Goal: Task Accomplishment & Management: Use online tool/utility

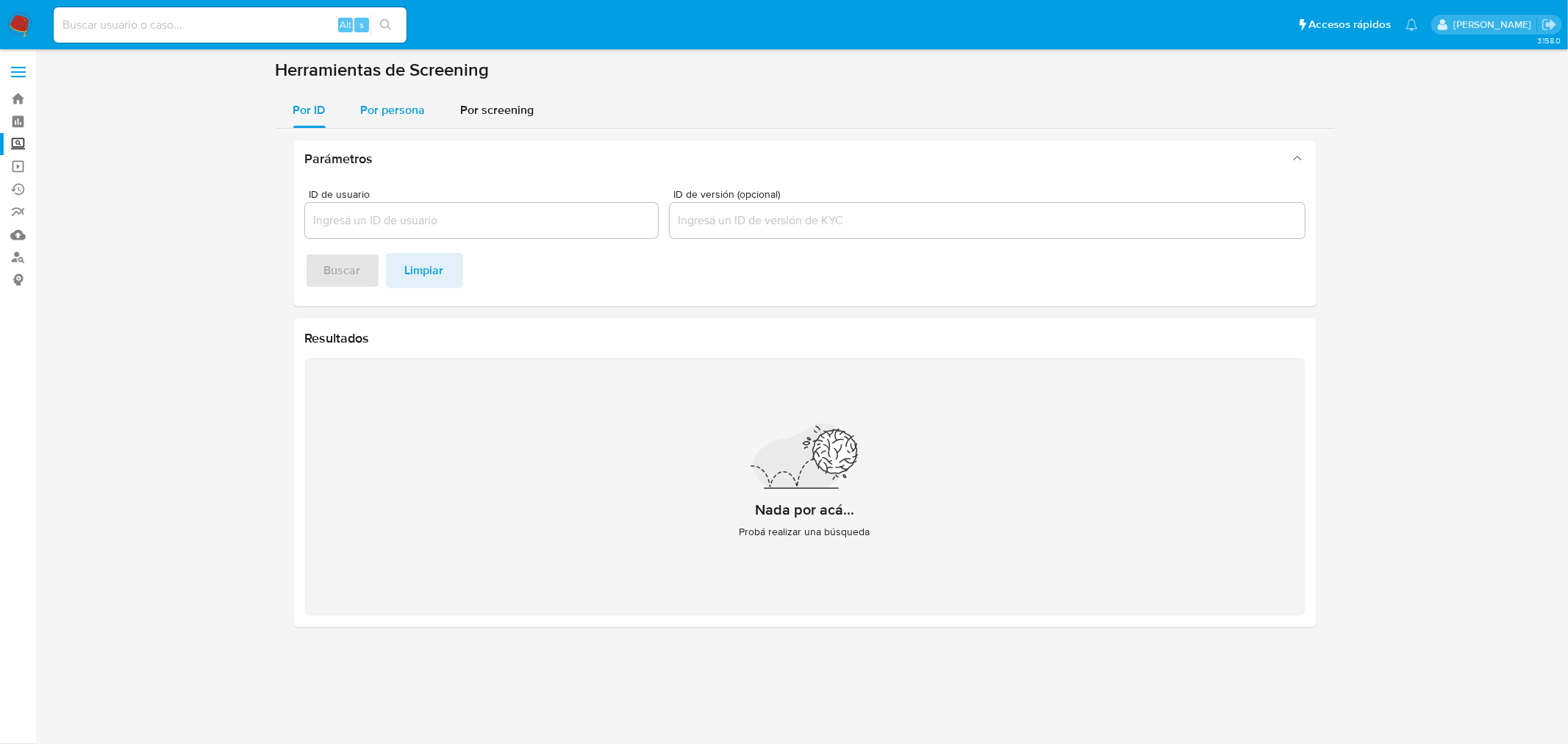
click at [410, 115] on span "Por persona" at bounding box center [392, 109] width 64 height 17
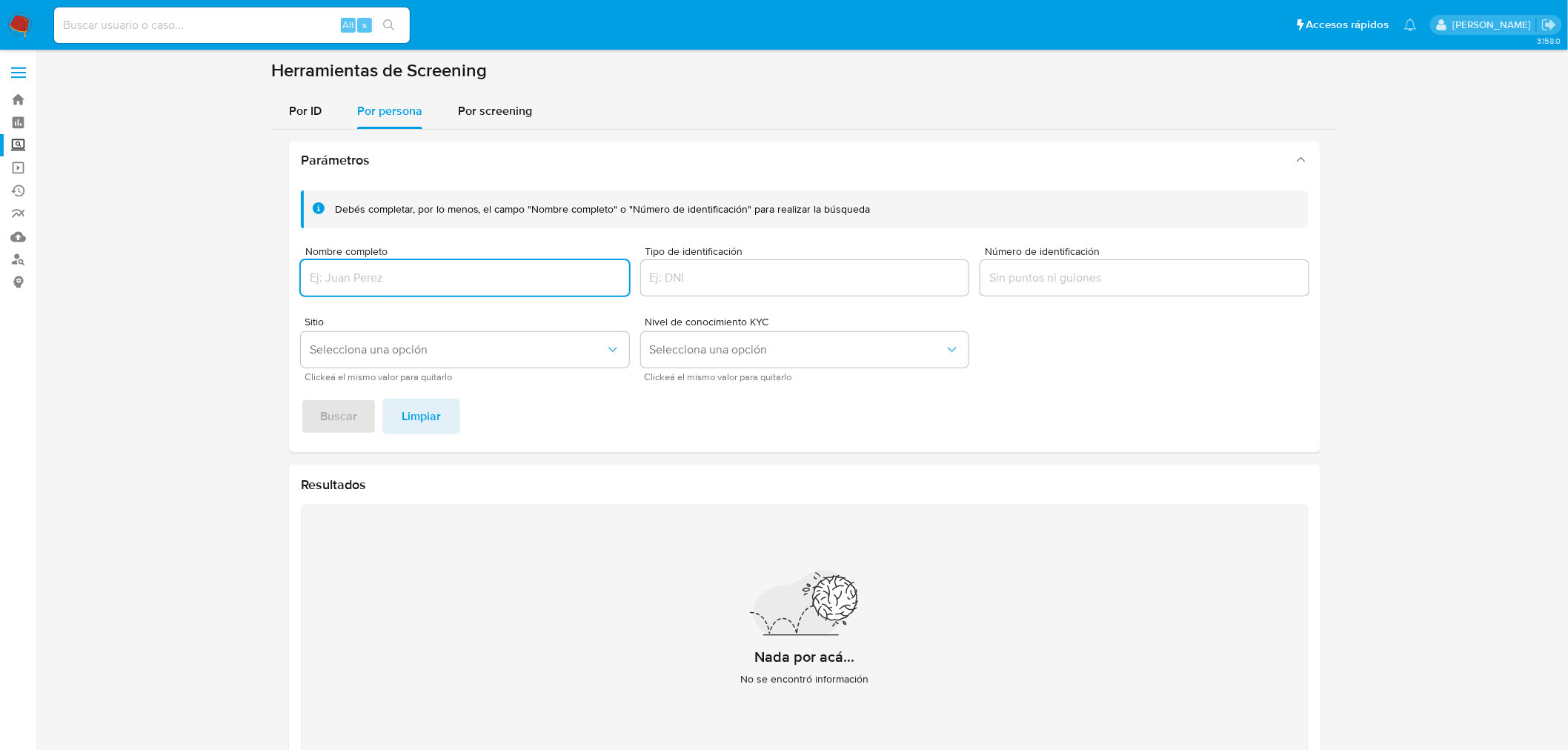
click at [388, 291] on div at bounding box center [465, 278] width 328 height 36
click at [390, 285] on div at bounding box center [465, 278] width 328 height 36
click at [390, 280] on input "Nombre completo" at bounding box center [465, 278] width 328 height 20
click at [329, 284] on input "[PERSON_NAME]" at bounding box center [465, 278] width 328 height 20
type input "[PERSON_NAME]"
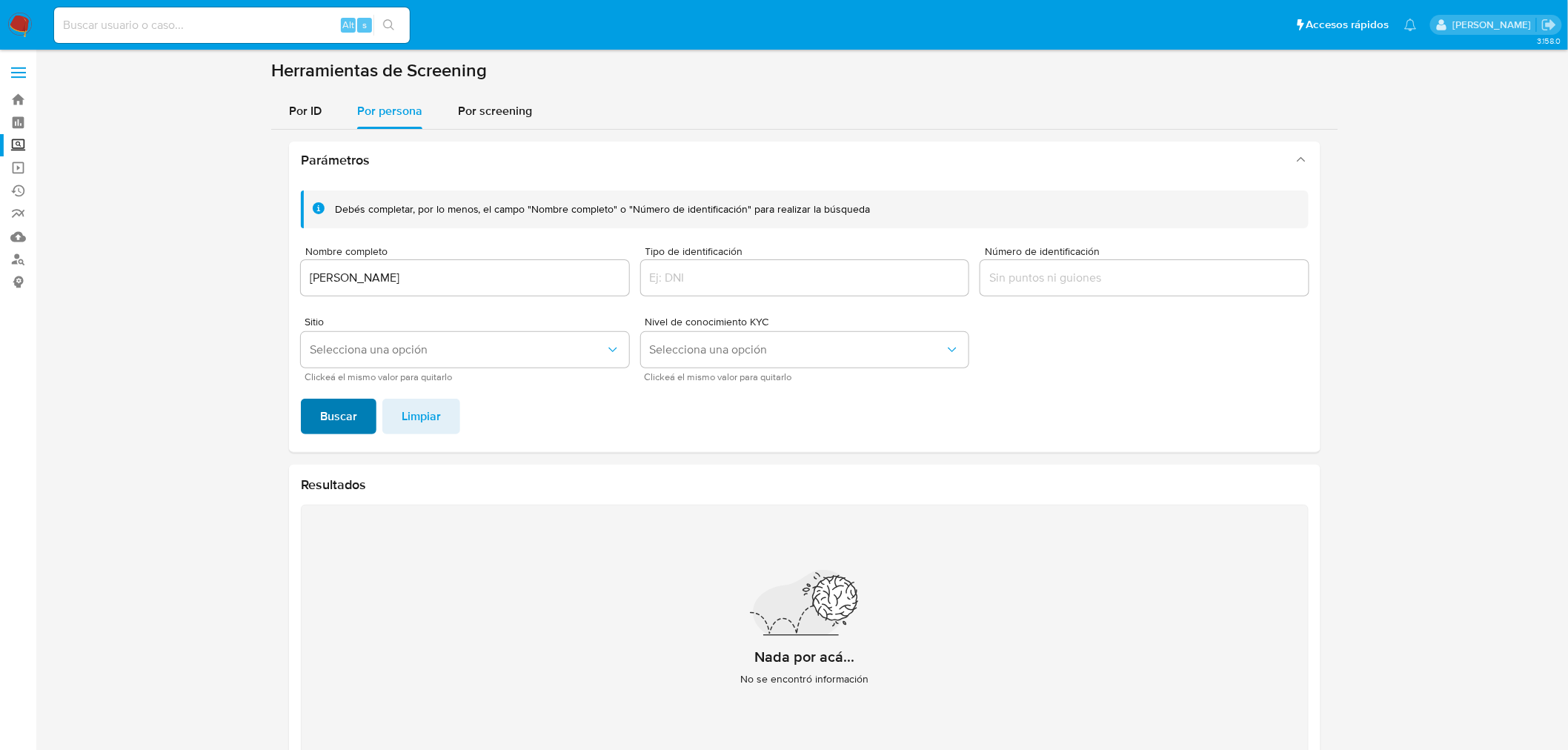
click at [359, 403] on button "Buscar" at bounding box center [338, 417] width 76 height 36
click at [497, 283] on input "[PERSON_NAME]" at bounding box center [465, 278] width 328 height 20
drag, startPoint x: 512, startPoint y: 288, endPoint x: 155, endPoint y: 292, distance: 357.0
click at [155, 292] on section at bounding box center [804, 424] width 1502 height 729
